Goal: Unclear

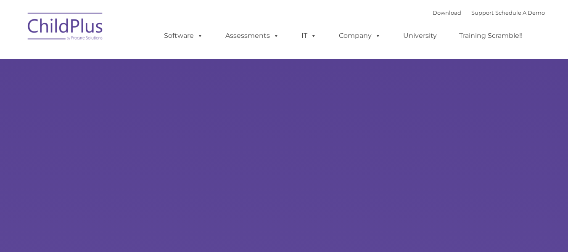
select select "MEDIUM"
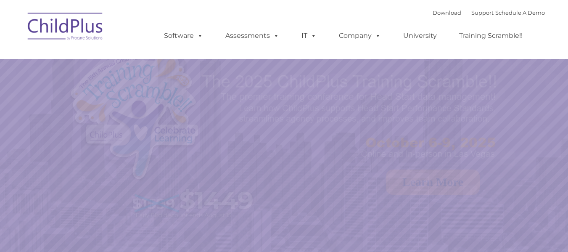
select select "MEDIUM"
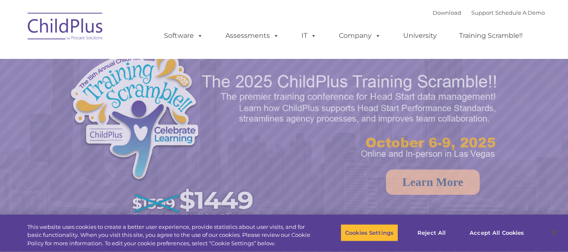
select select "MEDIUM"
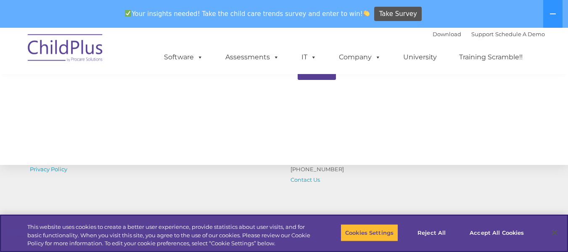
scroll to position [899, 0]
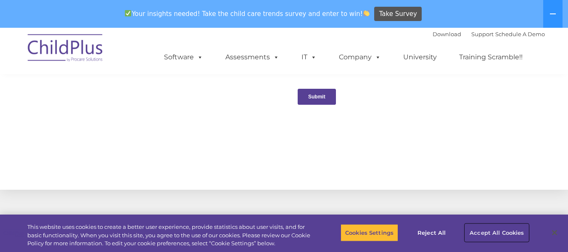
click at [493, 229] on button "Accept All Cookies" at bounding box center [496, 233] width 63 height 18
